Goal: Find specific page/section: Locate item on page

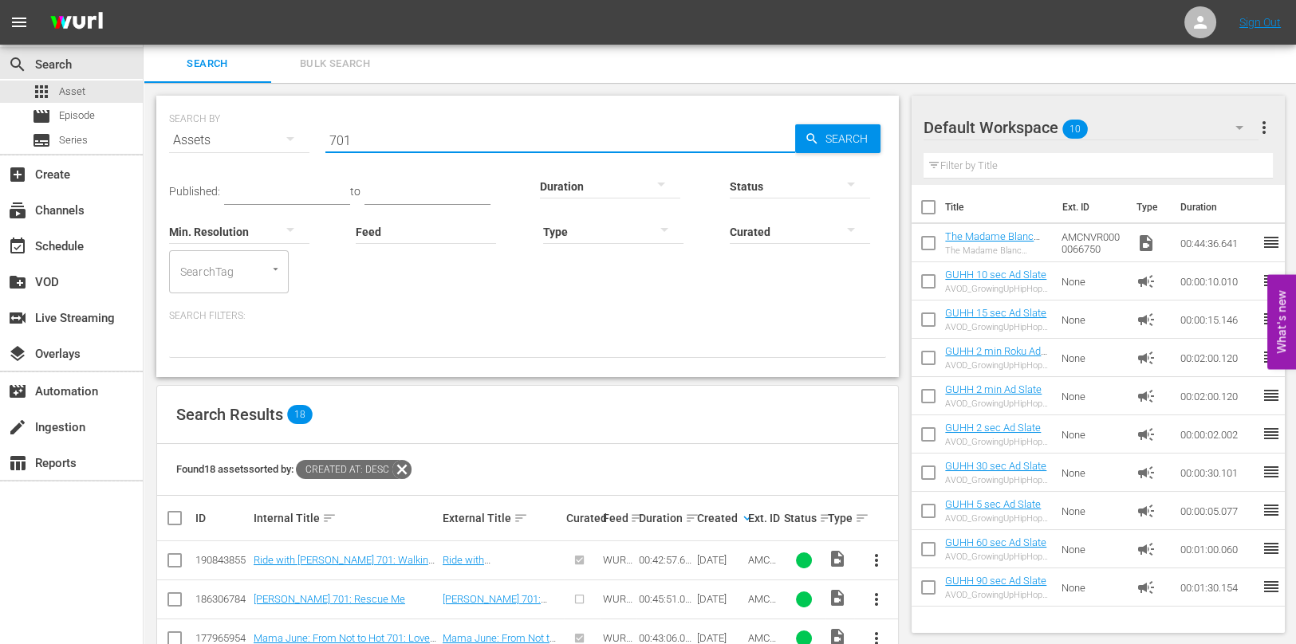
click at [378, 148] on input "701" at bounding box center [560, 140] width 470 height 38
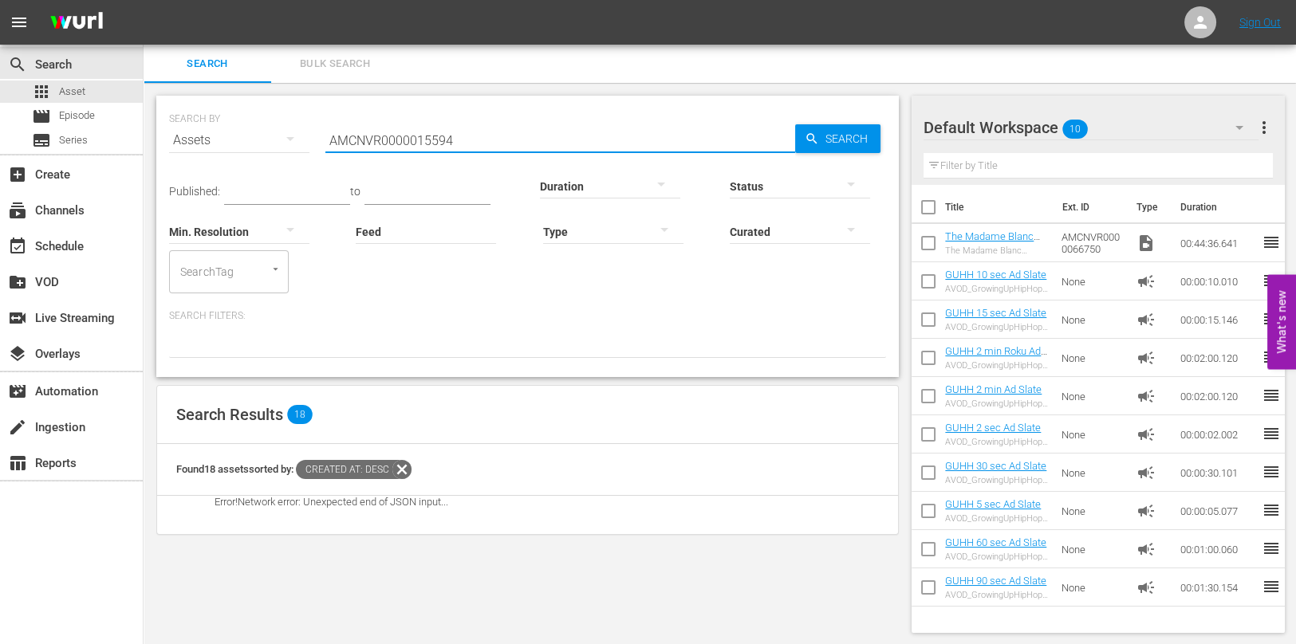
type input "AMCNVR0000015594"
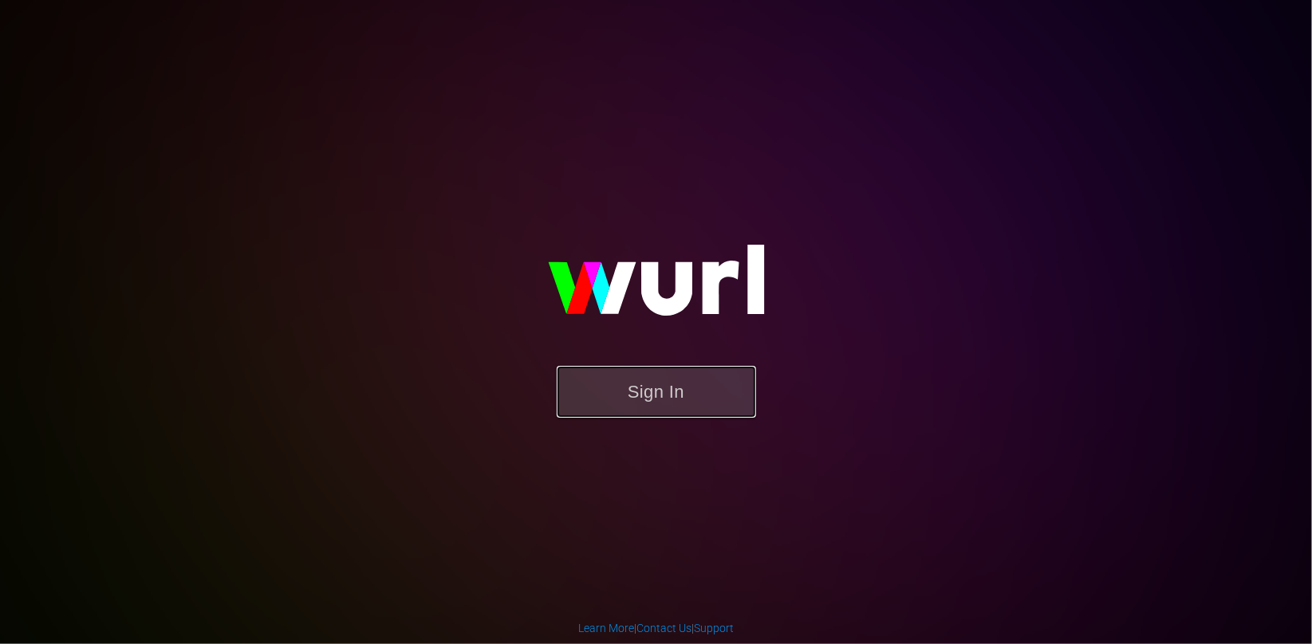
click at [652, 392] on button "Sign In" at bounding box center [656, 392] width 199 height 52
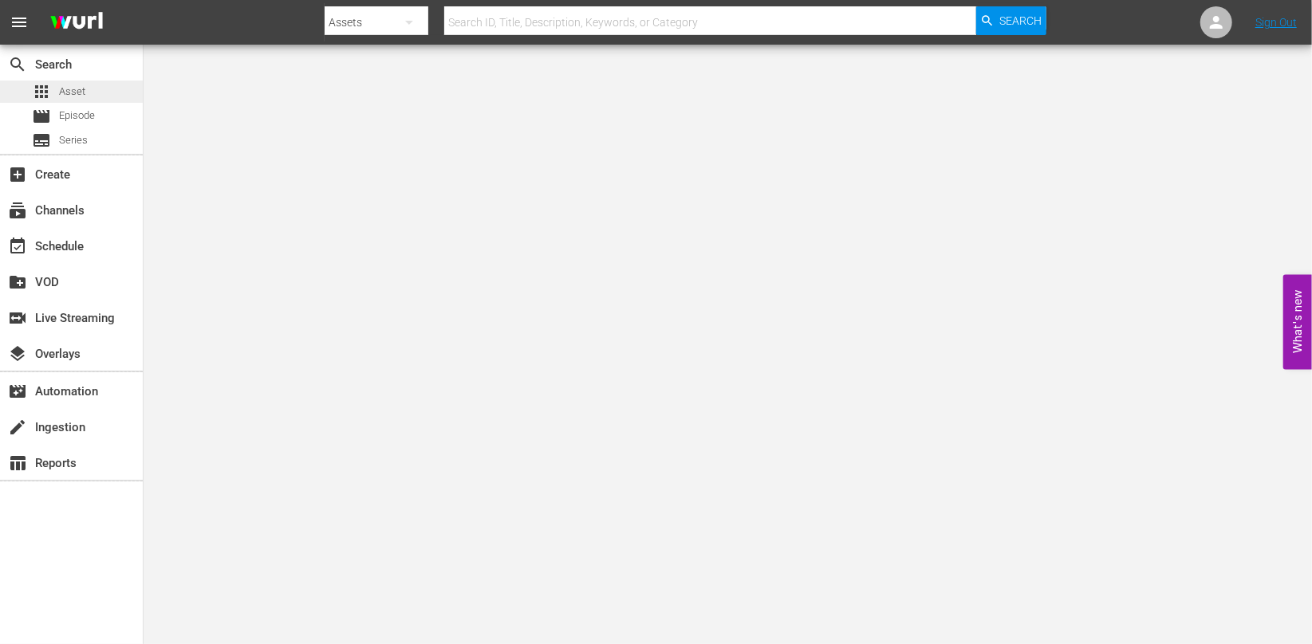
click at [86, 90] on div "apps Asset" at bounding box center [71, 92] width 143 height 22
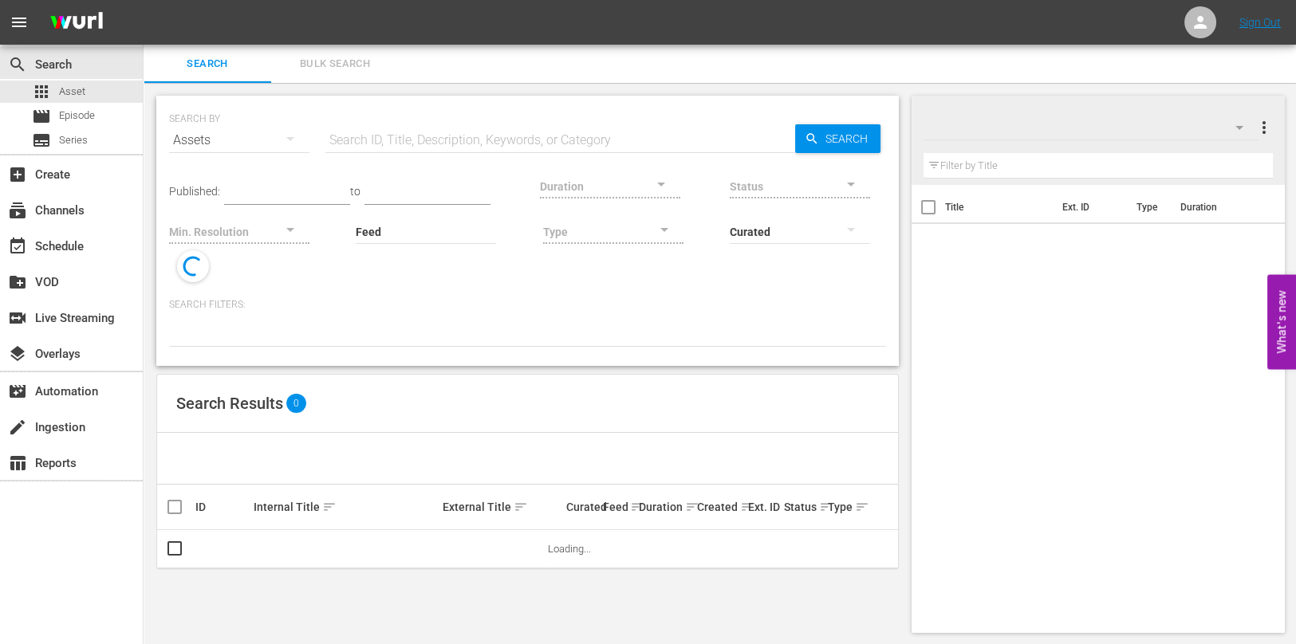
drag, startPoint x: 530, startPoint y: 148, endPoint x: 537, endPoint y: 146, distance: 8.3
click at [530, 148] on input "text" at bounding box center [560, 140] width 470 height 38
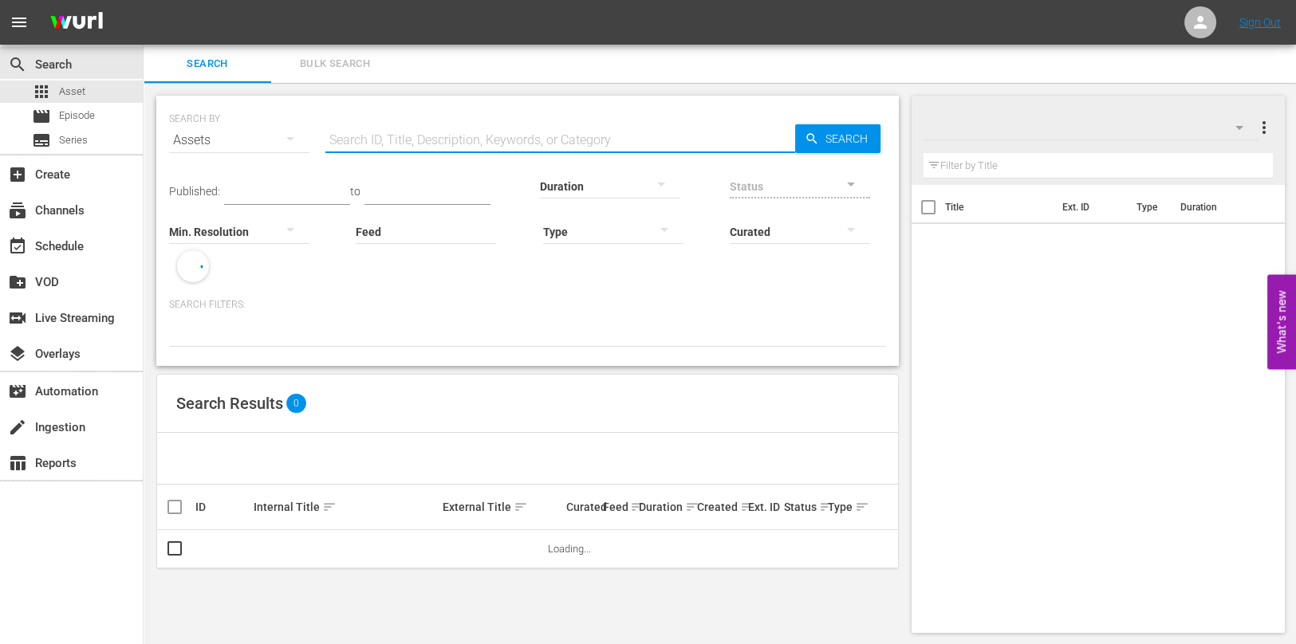
paste input "AMCNVR0000015594"
type input "AMCNVR0000015594"
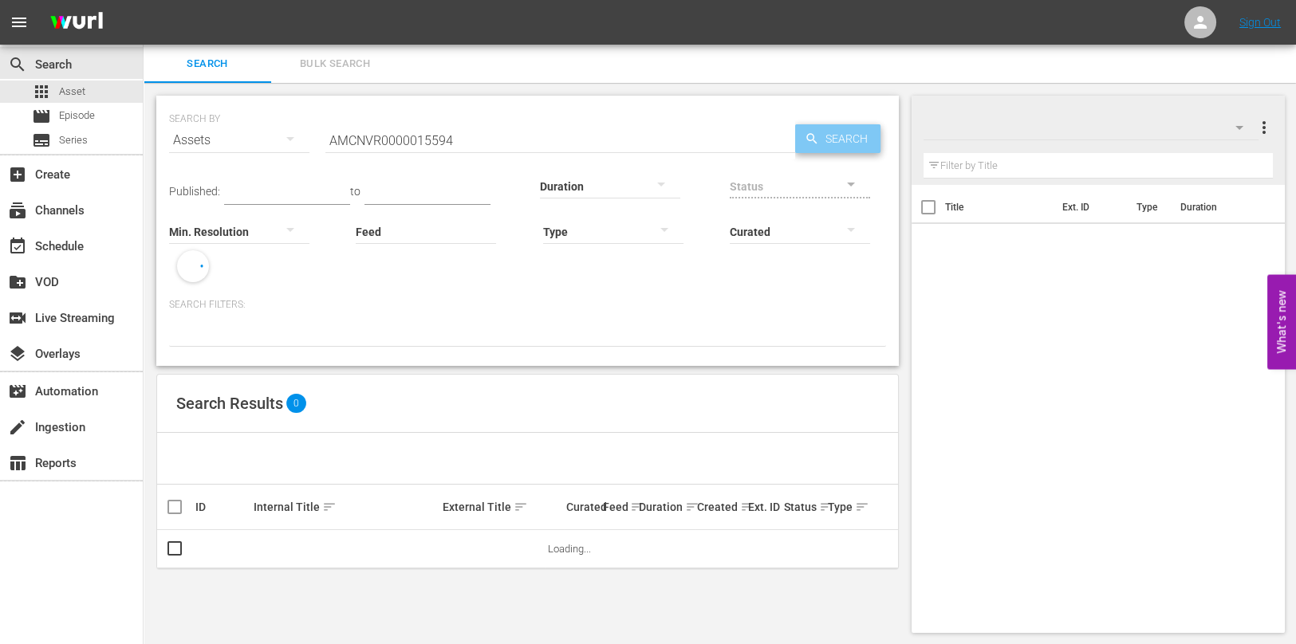
drag, startPoint x: 808, startPoint y: 136, endPoint x: 824, endPoint y: 141, distance: 16.9
click at [821, 138] on div "Search" at bounding box center [837, 138] width 85 height 29
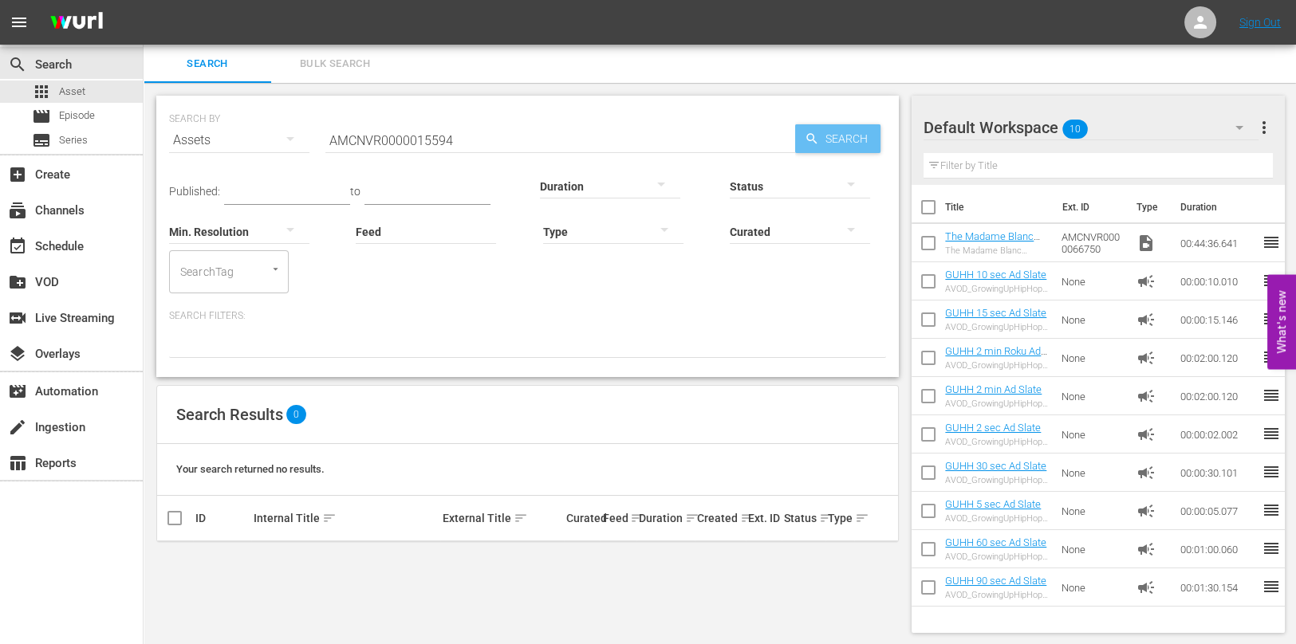
click at [838, 126] on span "Search" at bounding box center [849, 138] width 61 height 29
drag, startPoint x: 541, startPoint y: 610, endPoint x: 527, endPoint y: 588, distance: 26.5
click at [541, 610] on div "SEARCH BY Search By Assets Search ID, Title, Description, Keywords, or Category…" at bounding box center [528, 364] width 768 height 563
click at [587, 579] on div "SEARCH BY Search By Assets Search ID, Title, Description, Keywords, or Category…" at bounding box center [528, 364] width 768 height 563
